Goal: Transaction & Acquisition: Subscribe to service/newsletter

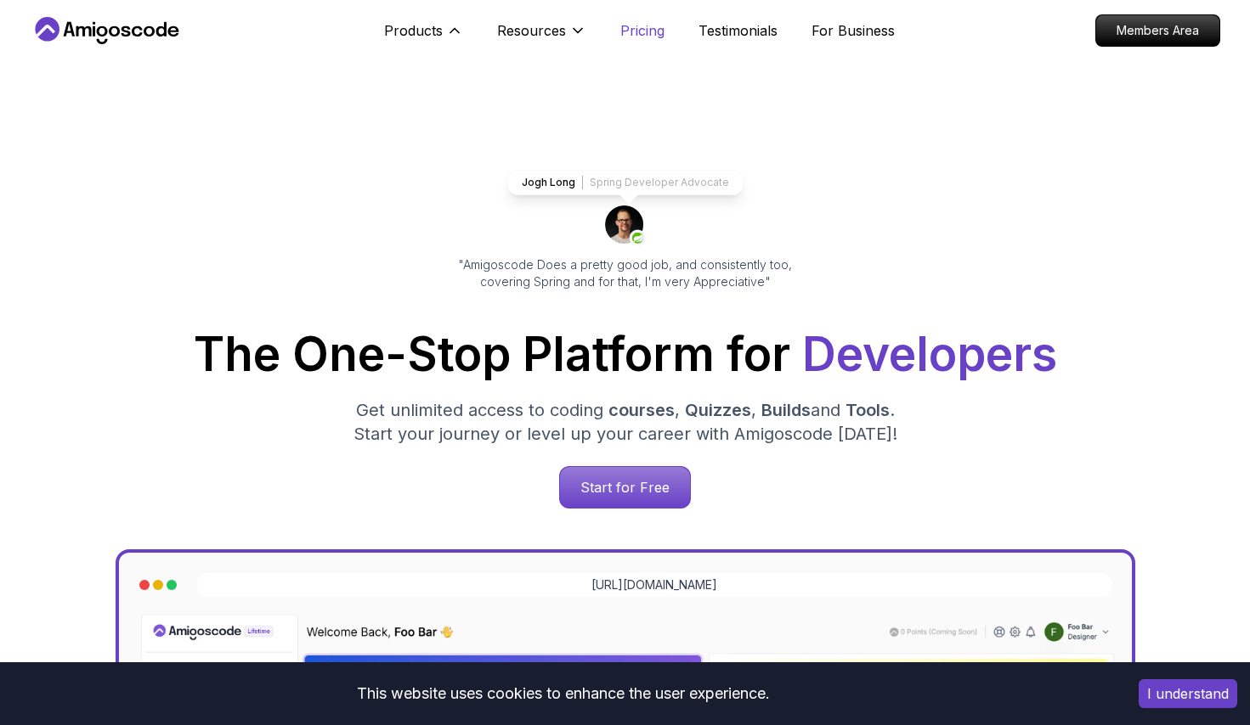
click at [652, 33] on p "Pricing" at bounding box center [642, 30] width 44 height 20
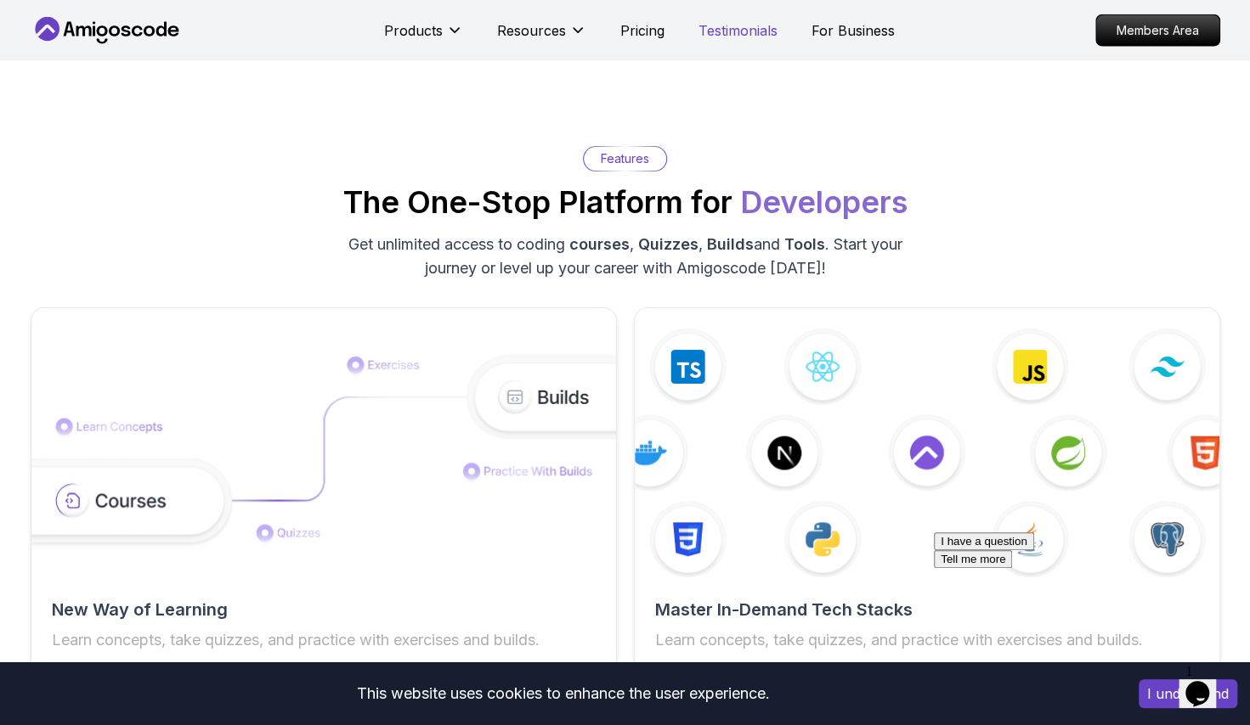
scroll to position [3733, 0]
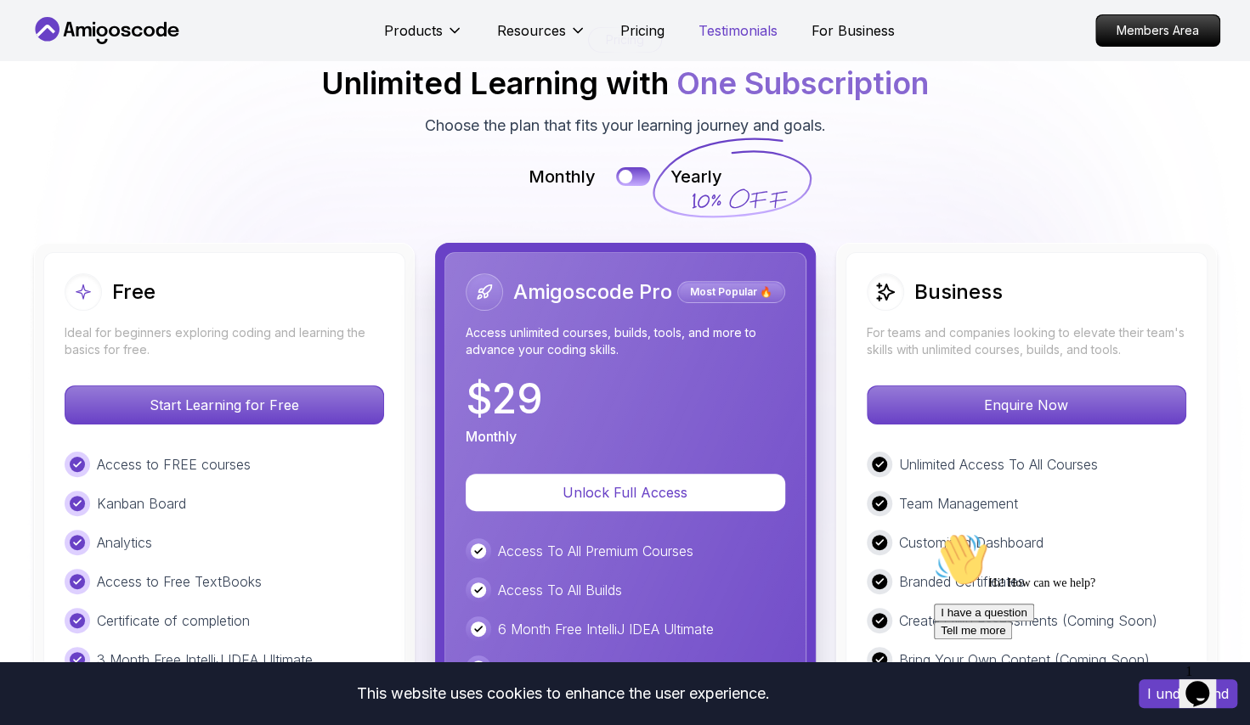
click at [733, 31] on p "Testimonials" at bounding box center [737, 30] width 79 height 20
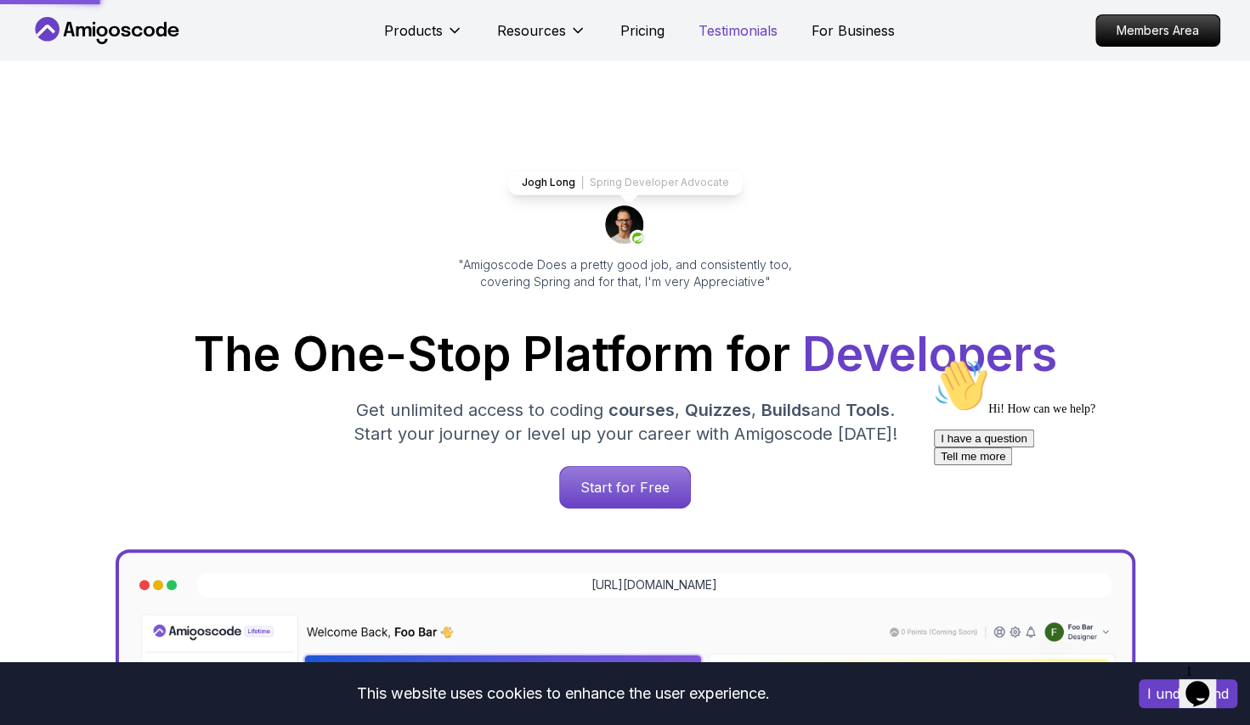
click at [733, 31] on p "Testimonials" at bounding box center [737, 30] width 79 height 20
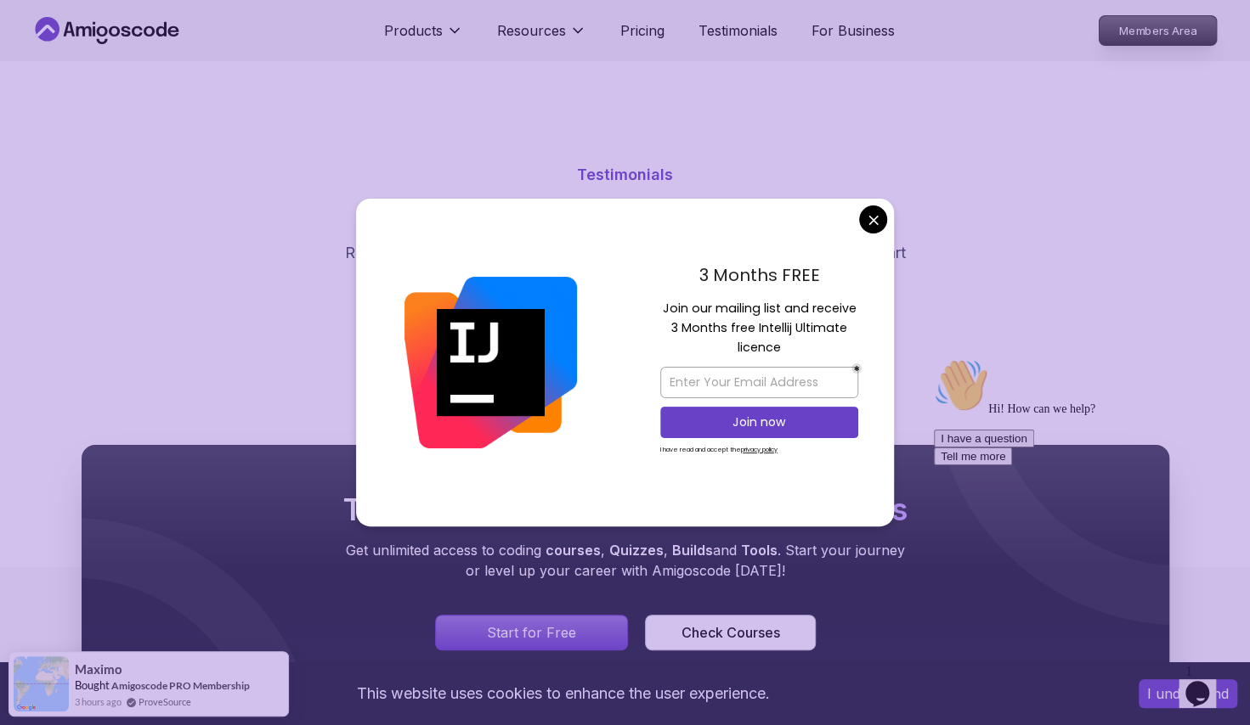
click at [1120, 28] on p "Members Area" at bounding box center [1156, 30] width 117 height 29
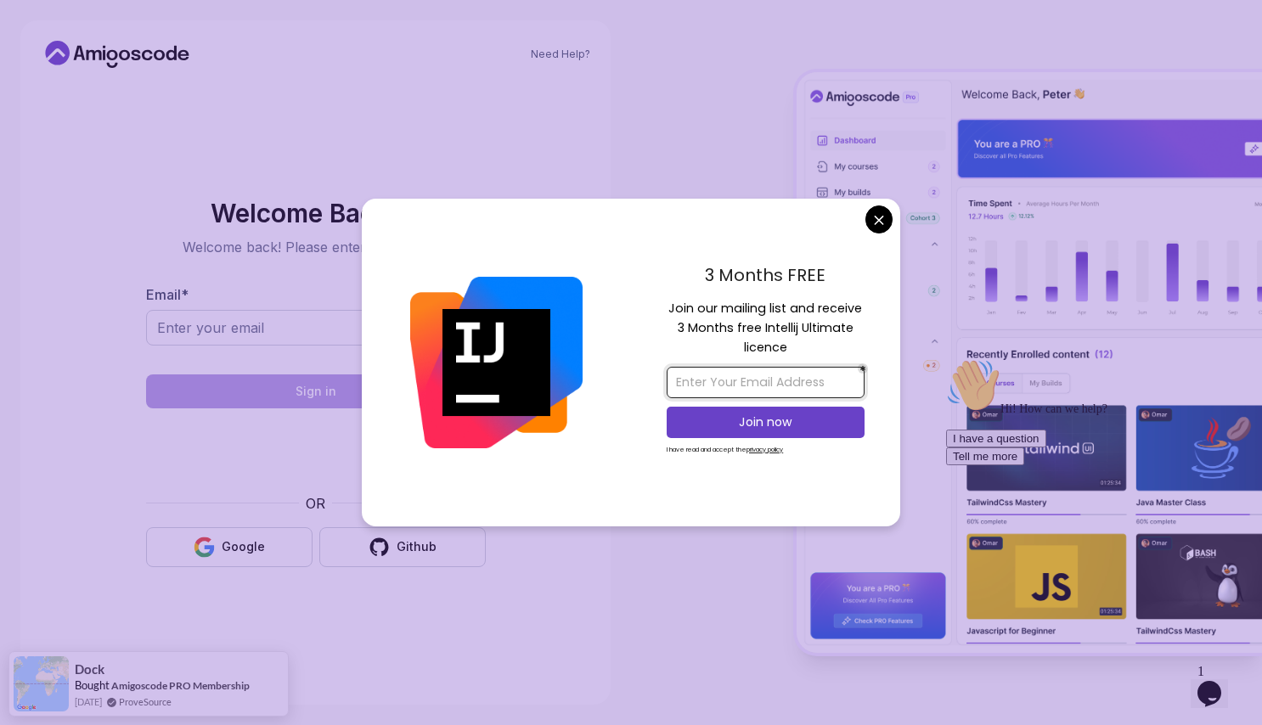
click at [790, 380] on input "email" at bounding box center [766, 382] width 198 height 31
type input "[PERSON_NAME][EMAIL_ADDRESS][DOMAIN_NAME]"
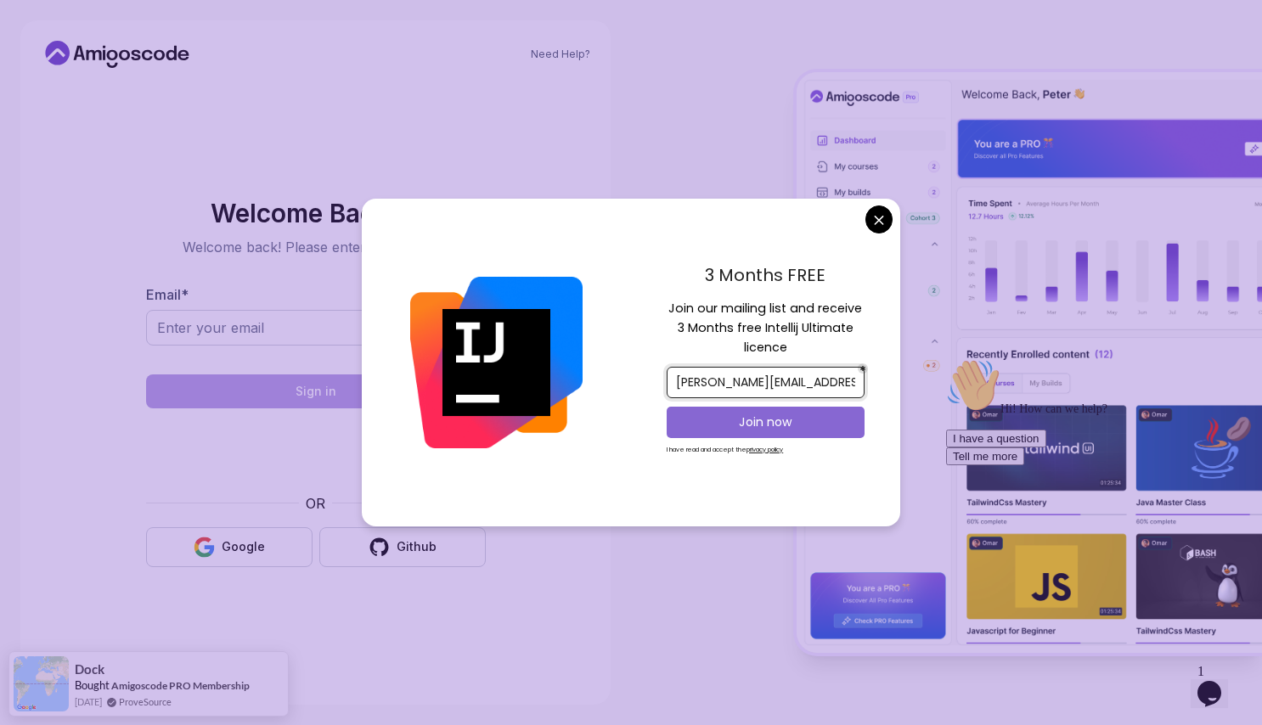
click at [765, 426] on p "Join now" at bounding box center [766, 422] width 161 height 17
